Goal: Task Accomplishment & Management: Manage account settings

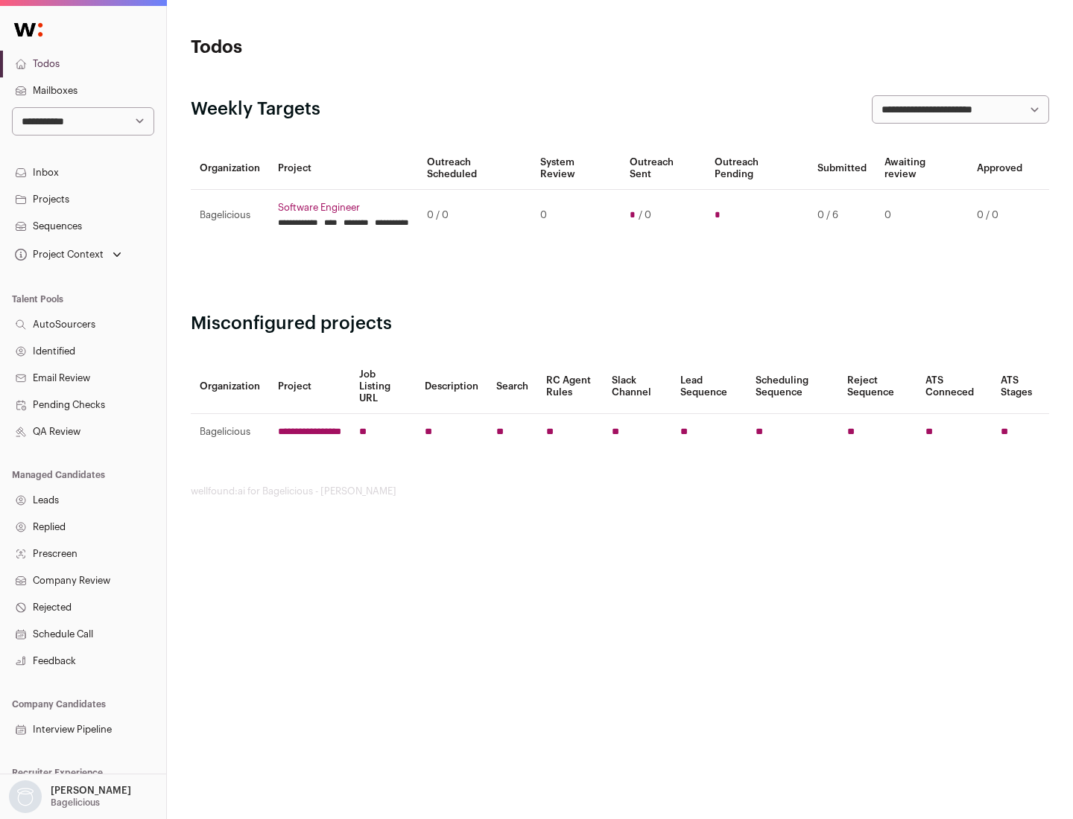
click at [83, 199] on link "Projects" at bounding box center [83, 199] width 166 height 27
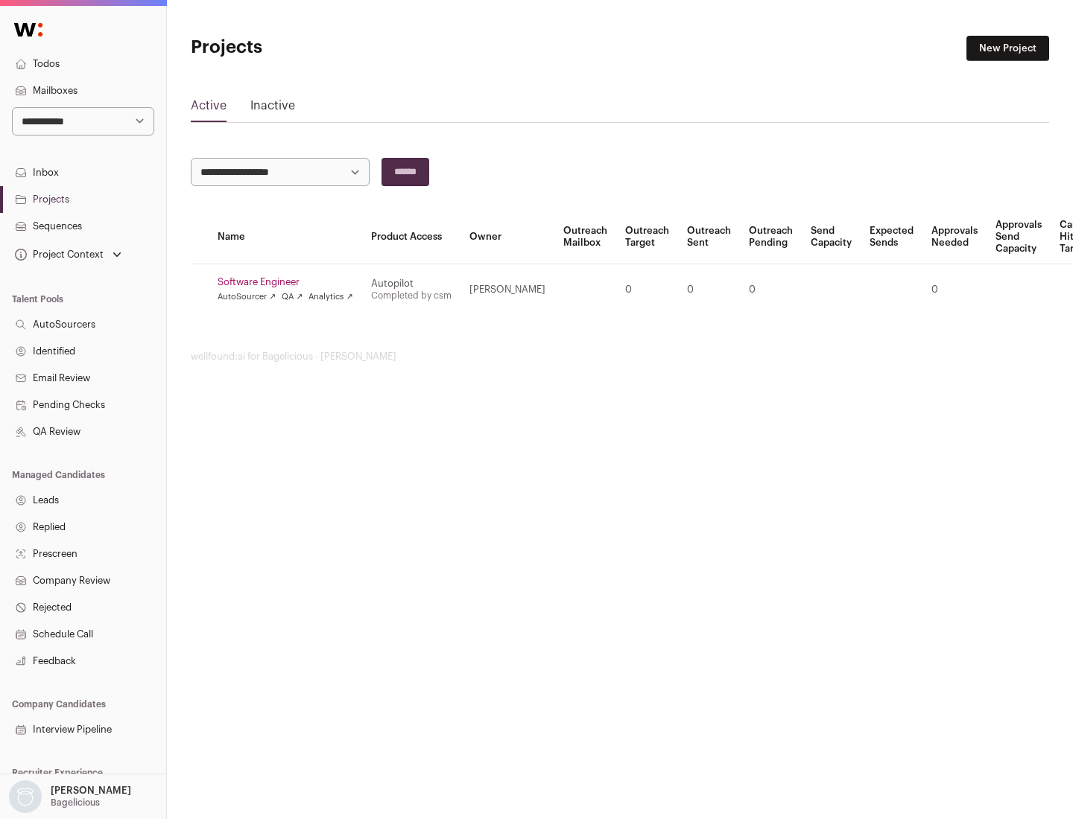
click at [290, 282] on link "Software Engineer" at bounding box center [286, 282] width 136 height 12
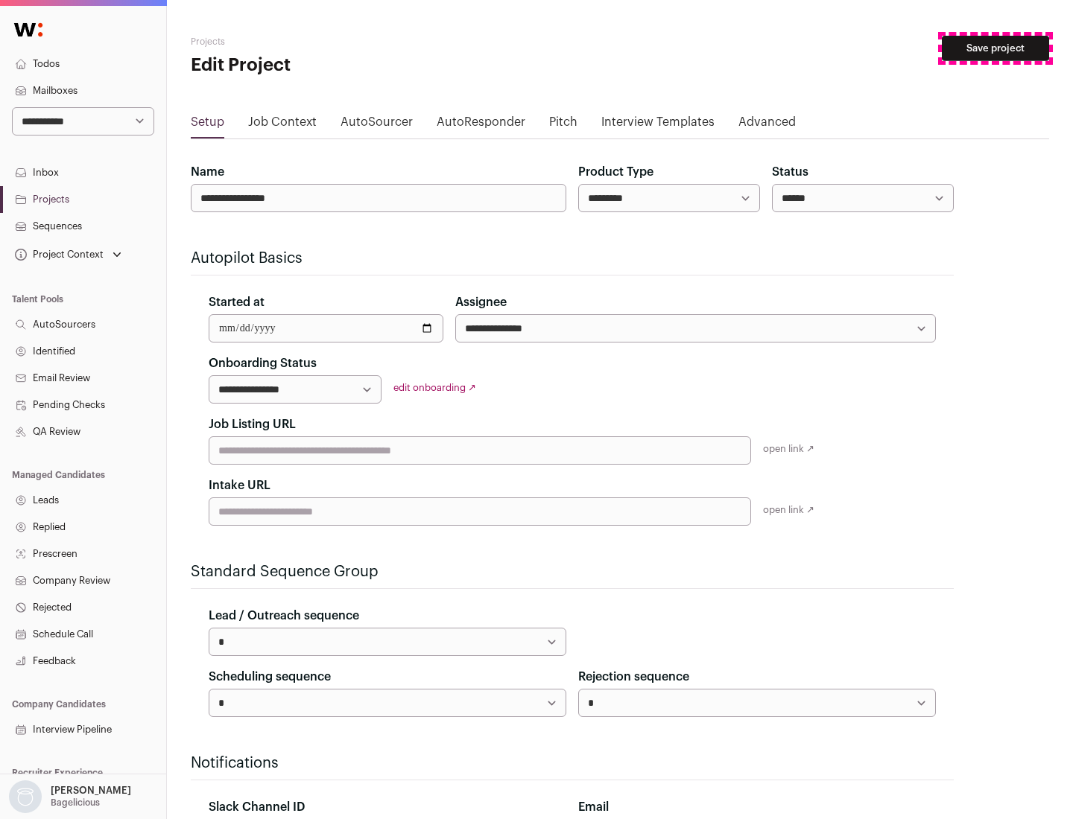
click at [995, 48] on button "Save project" at bounding box center [995, 48] width 107 height 25
